Goal: Check status

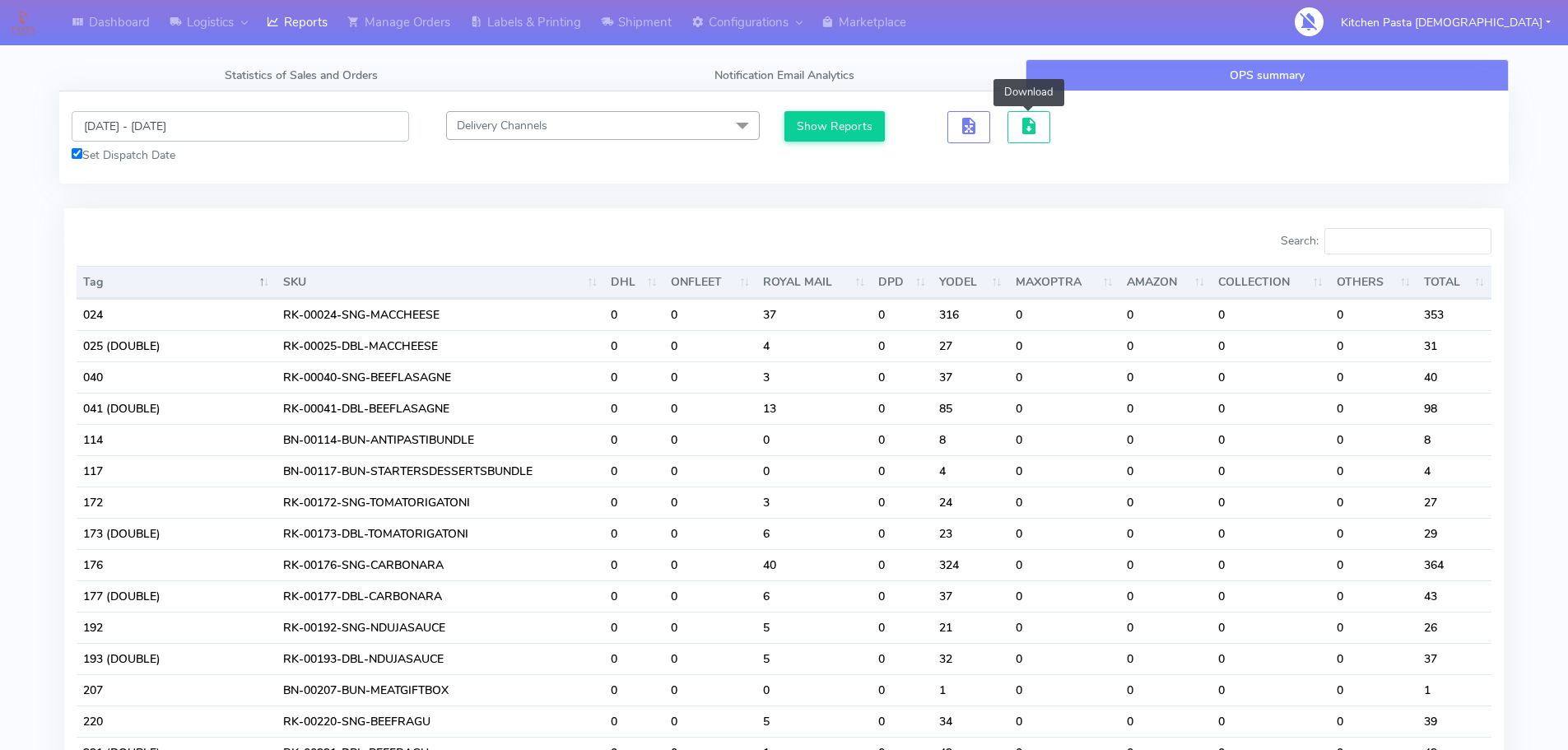
click at [166, 131] on input "[DATE] - [DATE]" at bounding box center [240, 125] width 337 height 30
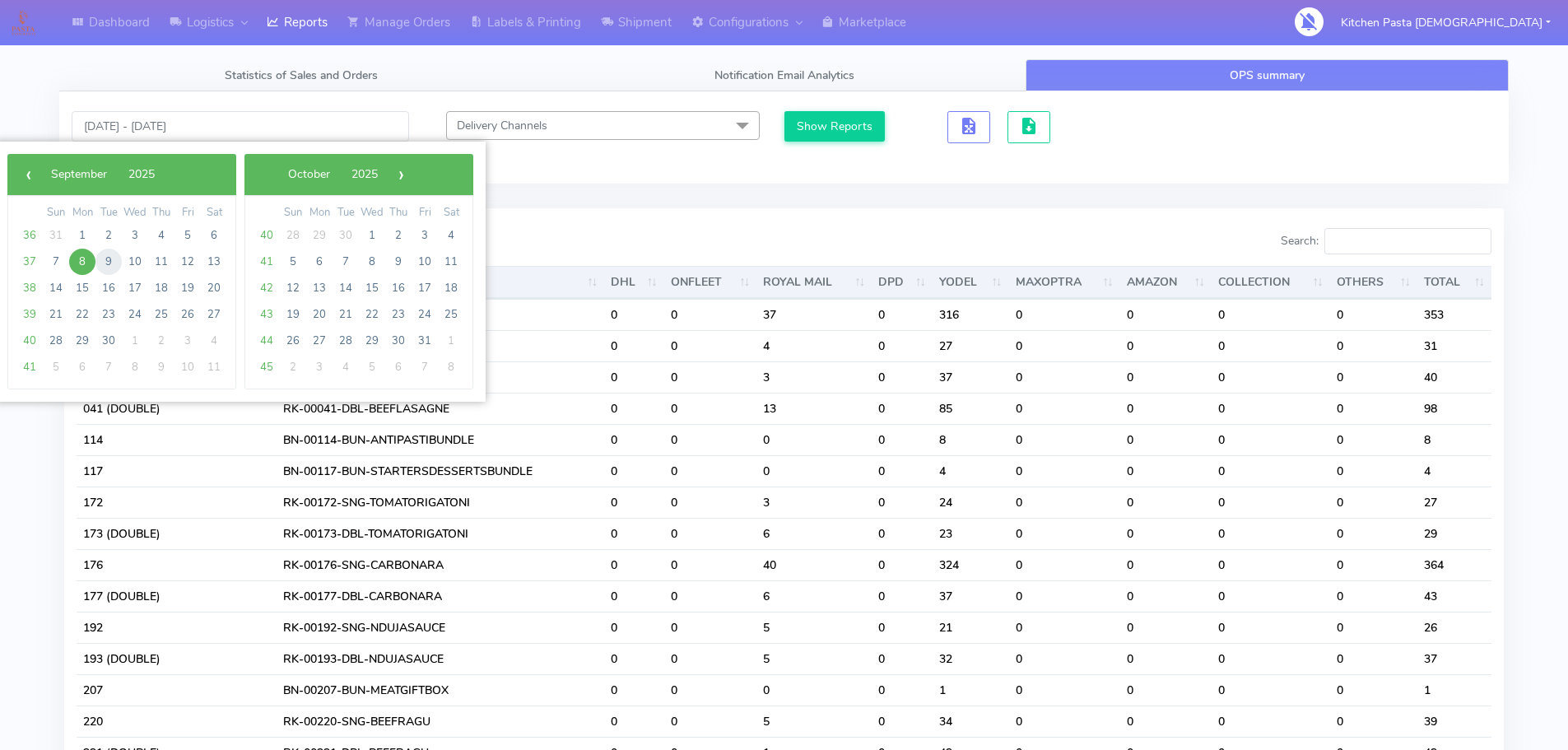
click at [111, 262] on span "9" at bounding box center [108, 261] width 26 height 26
type input "[DATE] - [DATE]"
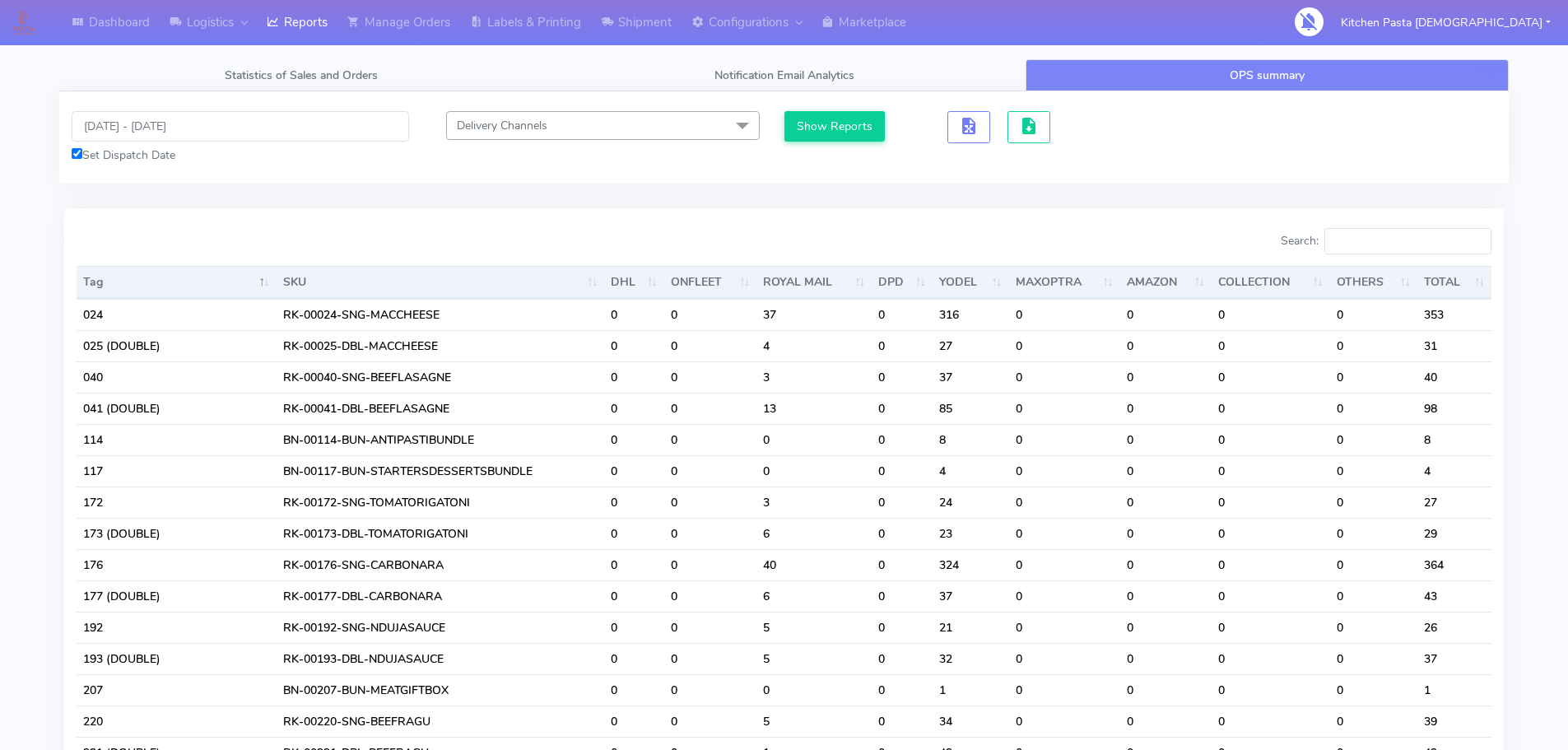
click at [808, 111] on div "[DATE] - [DATE] Set Dispatch Date Delivery Channels Select All DHL OnFleet Roya…" at bounding box center [784, 138] width 1450 height 93
click at [824, 126] on button "Show Reports" at bounding box center [835, 125] width 101 height 30
click at [1390, 240] on input "Search:" at bounding box center [1407, 241] width 167 height 26
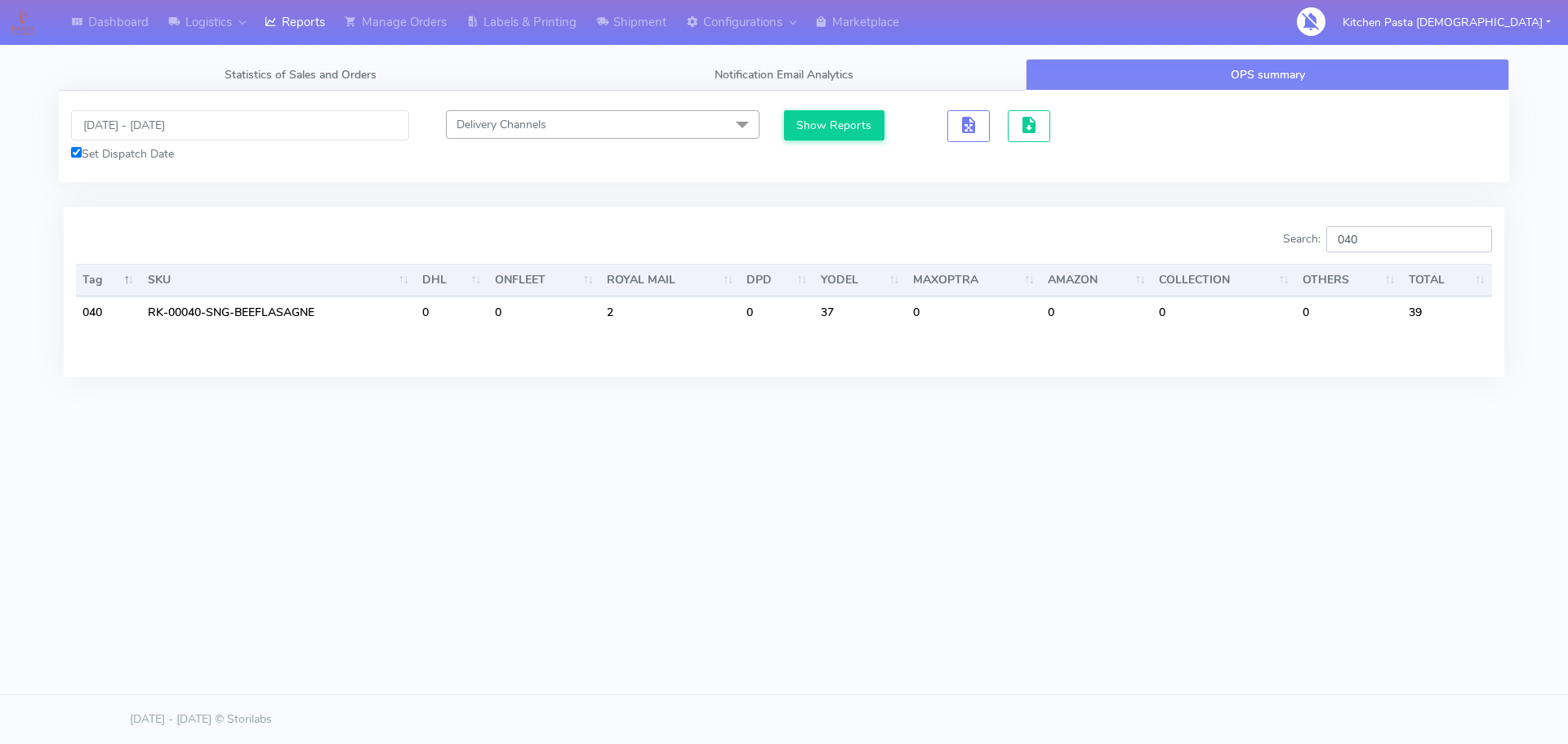
type input "040"
click at [173, 124] on input "[DATE] - [DATE]" at bounding box center [240, 124] width 338 height 30
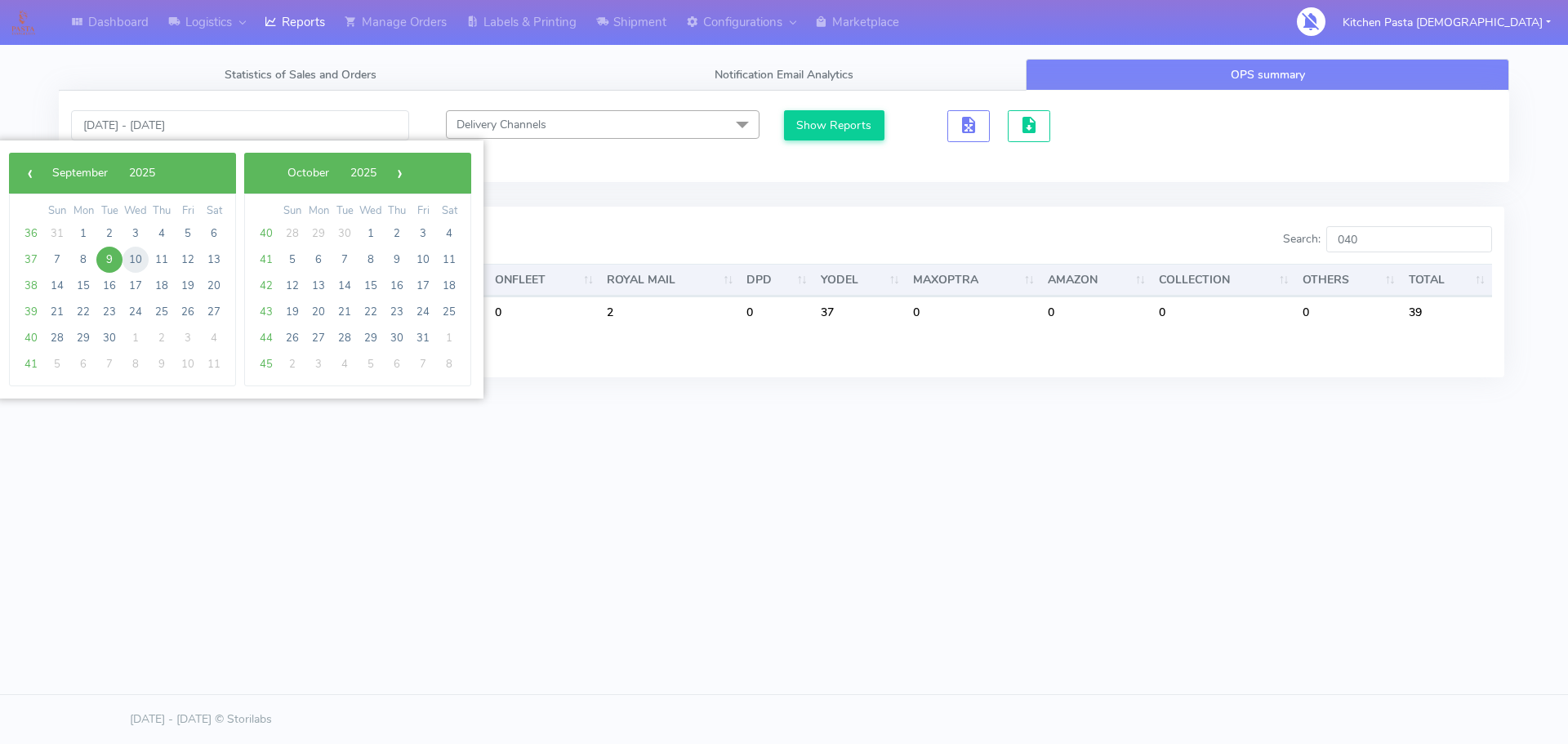
click at [134, 259] on span "10" at bounding box center [136, 259] width 26 height 26
type input "[DATE] - [DATE]"
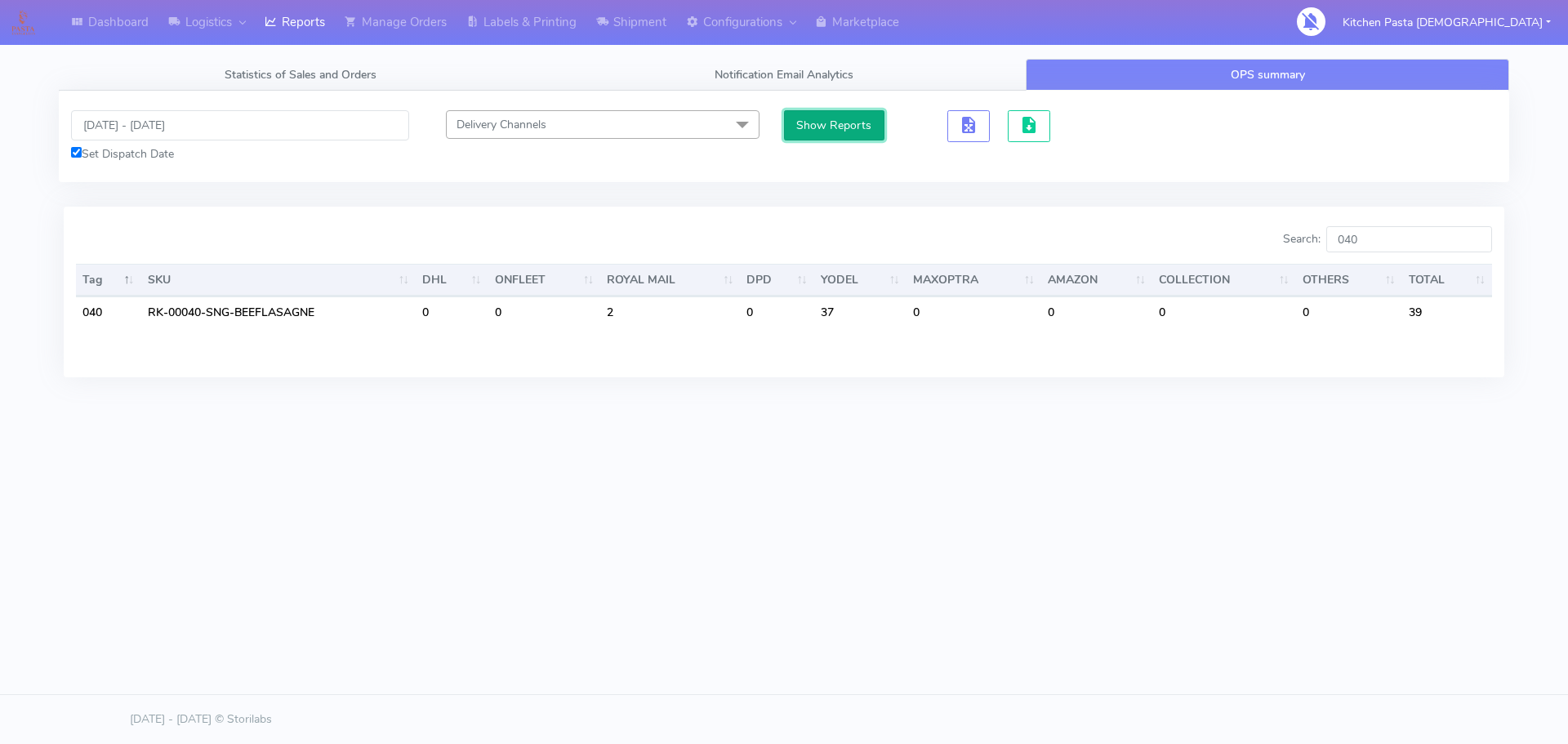
click at [841, 127] on button "Show Reports" at bounding box center [834, 124] width 100 height 30
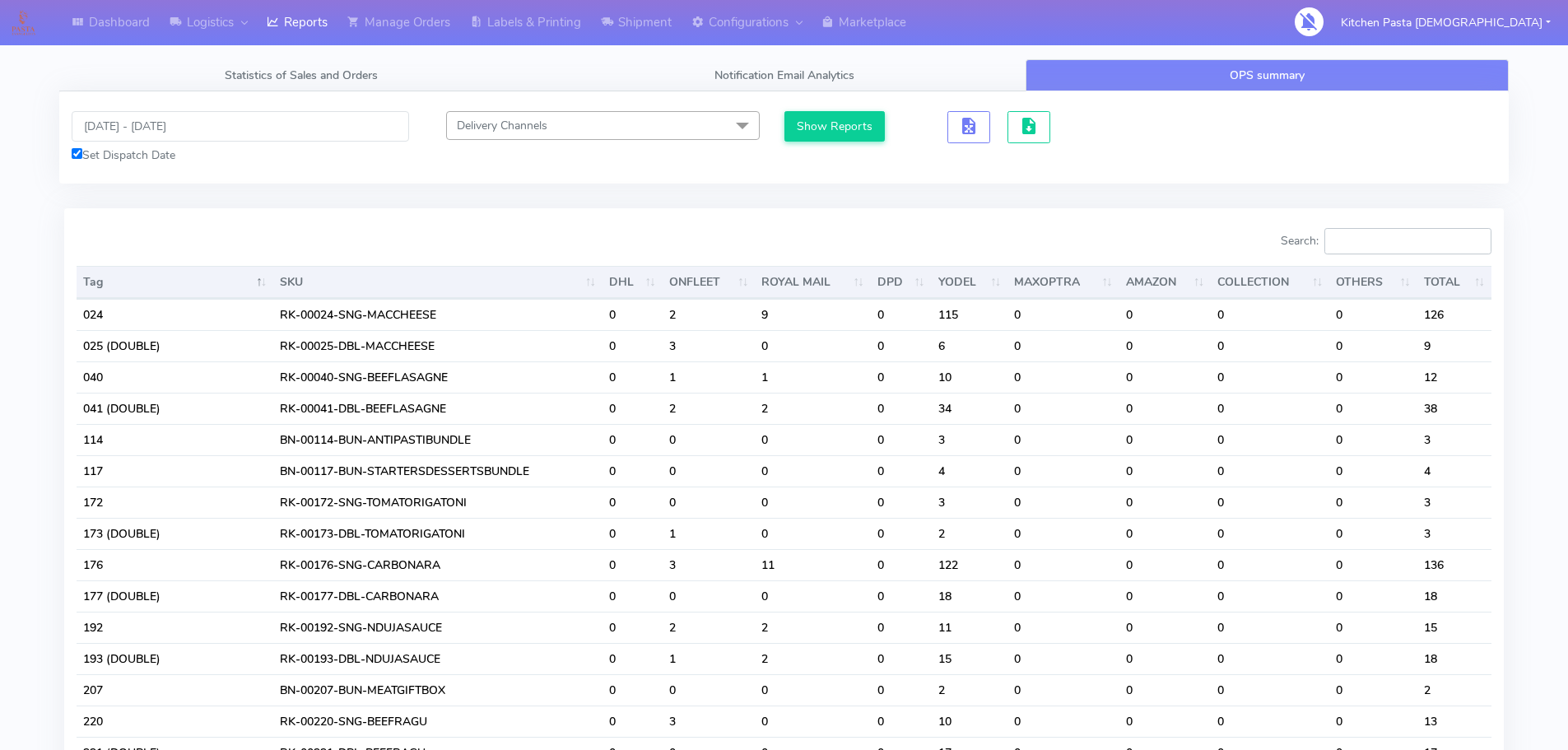
click at [1367, 246] on input "Search:" at bounding box center [1407, 241] width 167 height 26
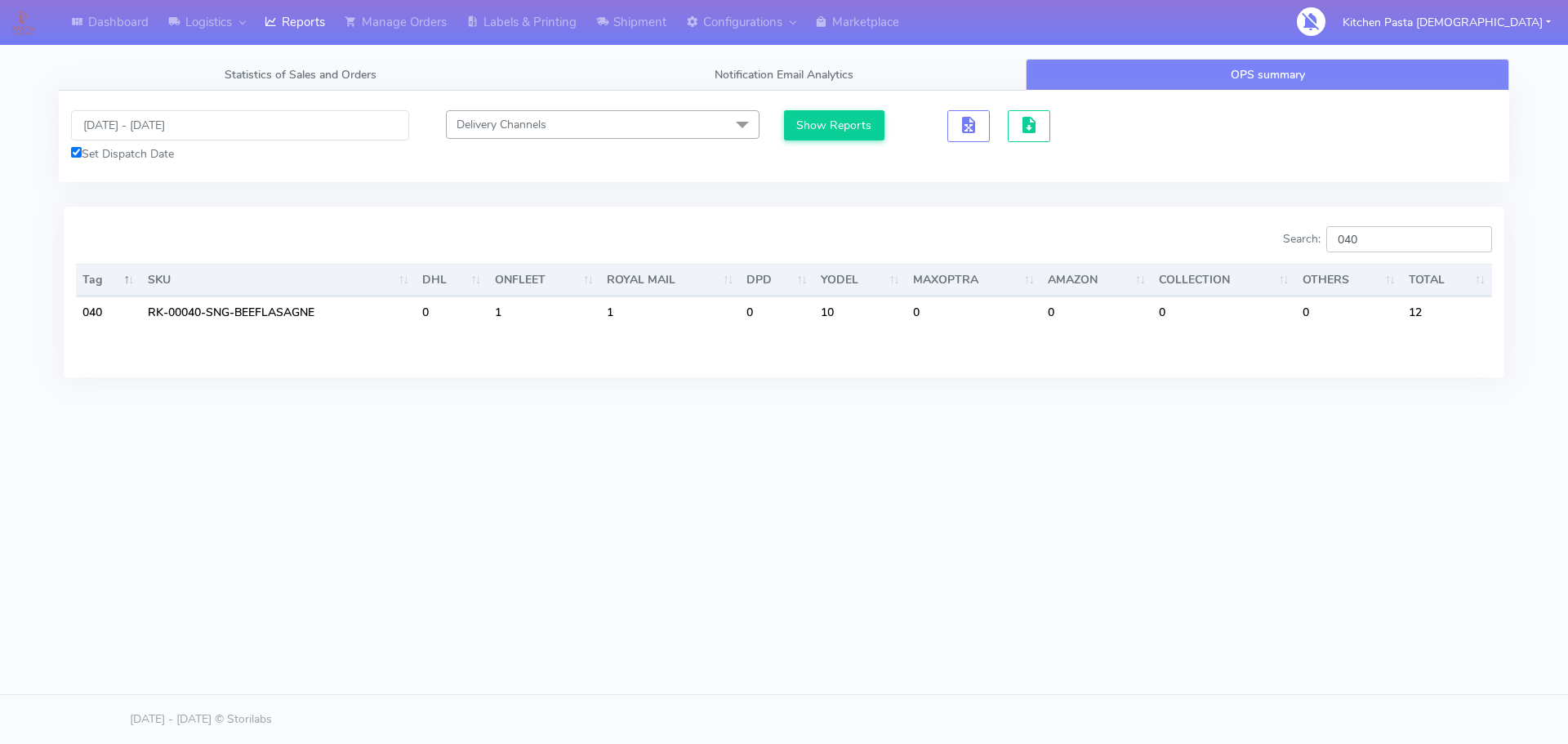
type input "040"
